Goal: Task Accomplishment & Management: Manage account settings

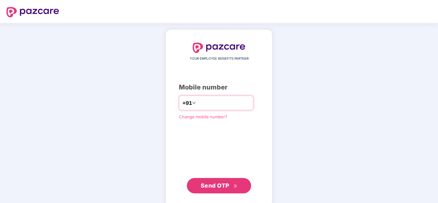
click at [199, 105] on input "number" at bounding box center [223, 103] width 53 height 10
type input "**********"
click at [221, 188] on span "Send OTP" at bounding box center [215, 185] width 29 height 7
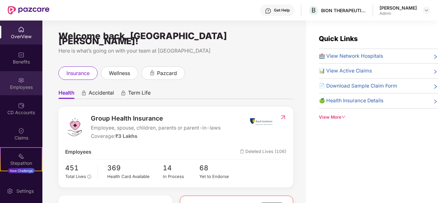
click at [23, 83] on div "Employees" at bounding box center [21, 83] width 42 height 24
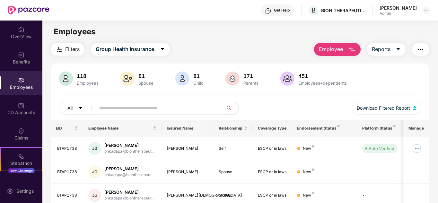
click at [144, 110] on input "text" at bounding box center [156, 108] width 115 height 10
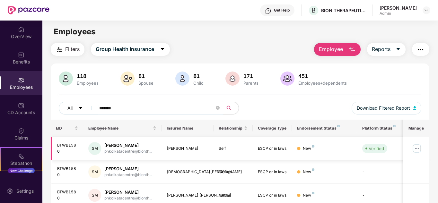
type input "*******"
click at [127, 148] on div "[PERSON_NAME]" at bounding box center [128, 145] width 48 height 6
click at [417, 146] on img at bounding box center [416, 148] width 10 height 10
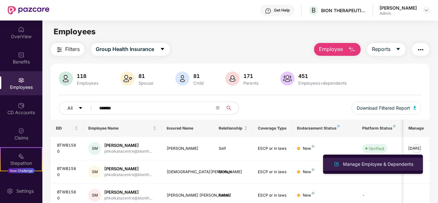
click at [381, 165] on div "Manage Employee & Dependents" at bounding box center [377, 164] width 73 height 7
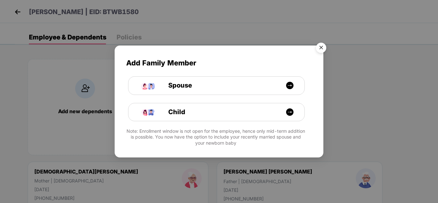
click at [324, 47] on img "Close" at bounding box center [321, 49] width 18 height 18
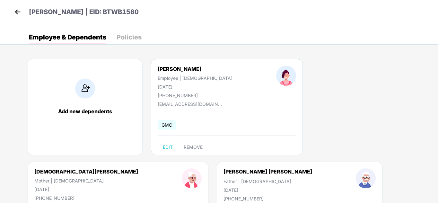
click at [132, 38] on div "Policies" at bounding box center [128, 37] width 25 height 6
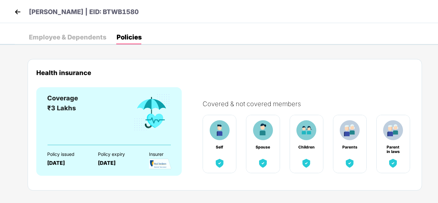
click at [58, 37] on div "Employee & Dependents" at bounding box center [67, 37] width 77 height 6
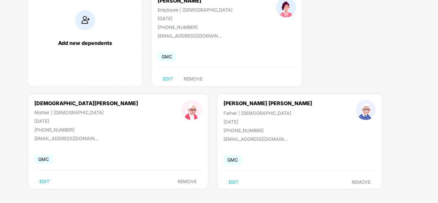
scroll to position [71, 0]
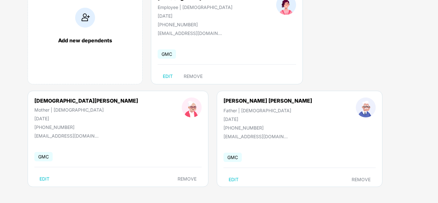
click at [217, 149] on div "[PERSON_NAME] [PERSON_NAME] Father | [DEMOGRAPHIC_DATA] [DATE] [PHONE_NUMBER] […" at bounding box center [300, 139] width 166 height 96
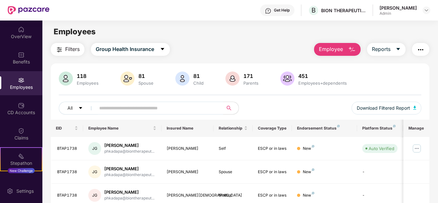
click at [116, 109] on input "text" at bounding box center [156, 108] width 115 height 10
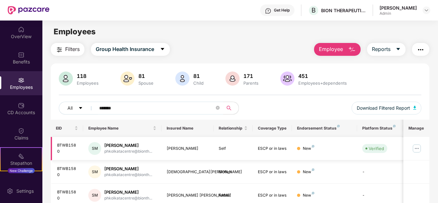
type input "*******"
click at [68, 143] on div "BTWB1580" at bounding box center [67, 148] width 21 height 12
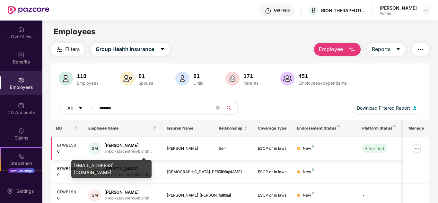
click at [128, 150] on div "phkolkatacentre@bionth..." at bounding box center [128, 152] width 48 height 6
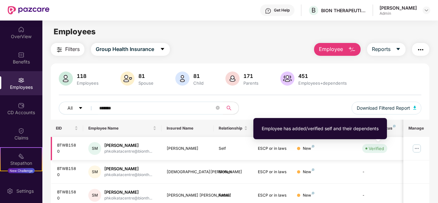
click at [372, 147] on div "Verified" at bounding box center [375, 148] width 15 height 6
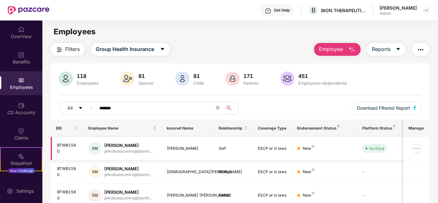
click at [419, 147] on img at bounding box center [416, 148] width 10 height 10
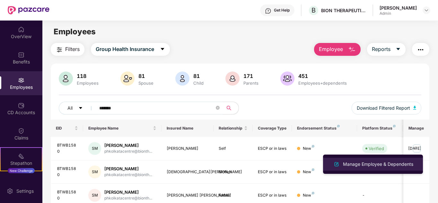
click at [344, 165] on div "Manage Employee & Dependents" at bounding box center [377, 164] width 73 height 7
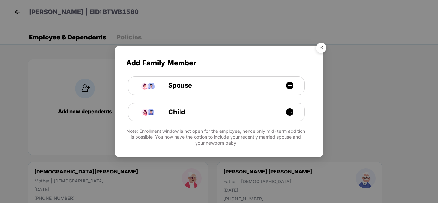
click at [320, 46] on img "Close" at bounding box center [321, 49] width 18 height 18
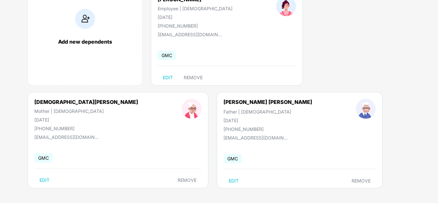
scroll to position [71, 0]
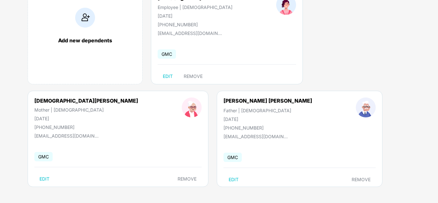
click at [160, 98] on div "[DEMOGRAPHIC_DATA][PERSON_NAME] Mother | [DEMOGRAPHIC_DATA] [DATE] [PHONE_NUMBE…" at bounding box center [86, 114] width 147 height 32
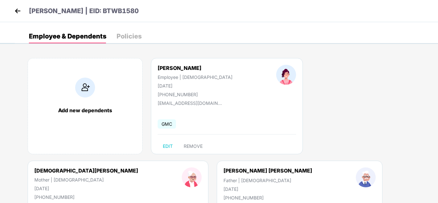
scroll to position [0, 0]
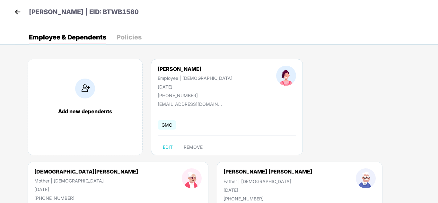
click at [17, 13] on img at bounding box center [18, 12] width 10 height 10
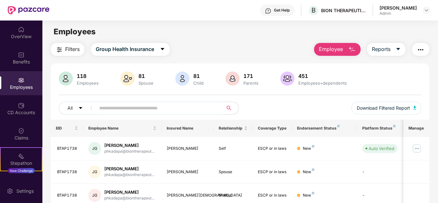
click at [112, 111] on input "text" at bounding box center [156, 108] width 115 height 10
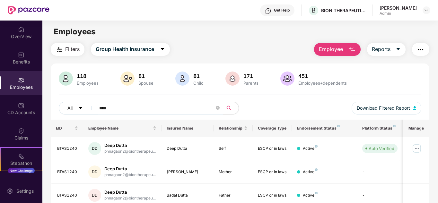
type input "****"
click at [49, 64] on div "Filters Group Health Insurance Employee Reports 118 Employees 81 Spouse 81 Chil…" at bounding box center [239, 183] width 395 height 281
click at [44, 60] on div "Filters Group Health Insurance Employee Reports 118 Employees 81 Spouse 81 Chil…" at bounding box center [239, 183] width 395 height 281
